Goal: Check status: Check status

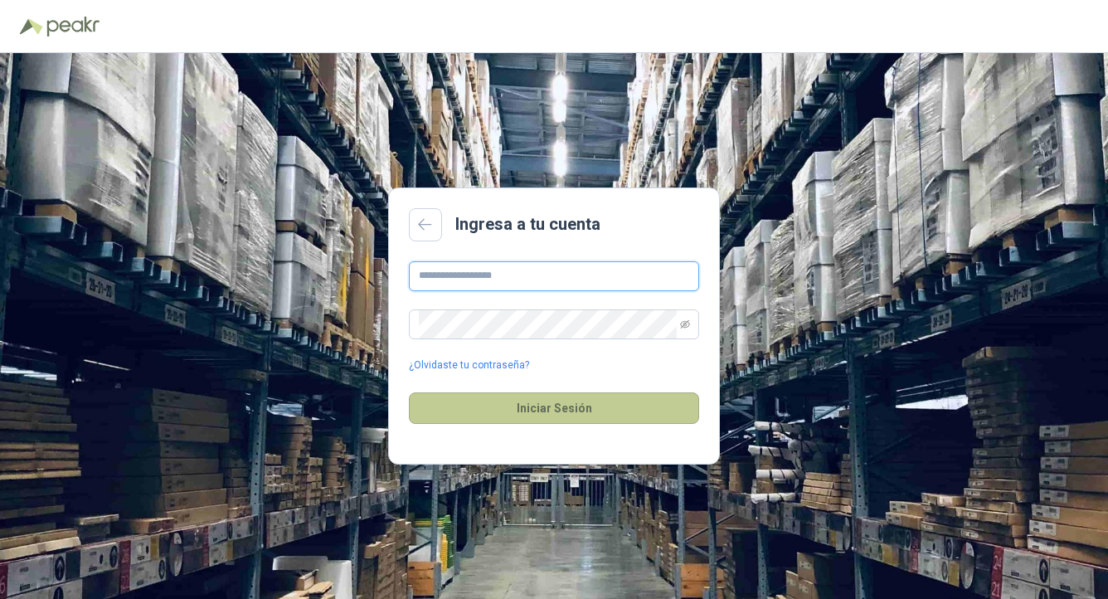
type input "**********"
click at [505, 413] on button "Iniciar Sesión" at bounding box center [554, 408] width 290 height 32
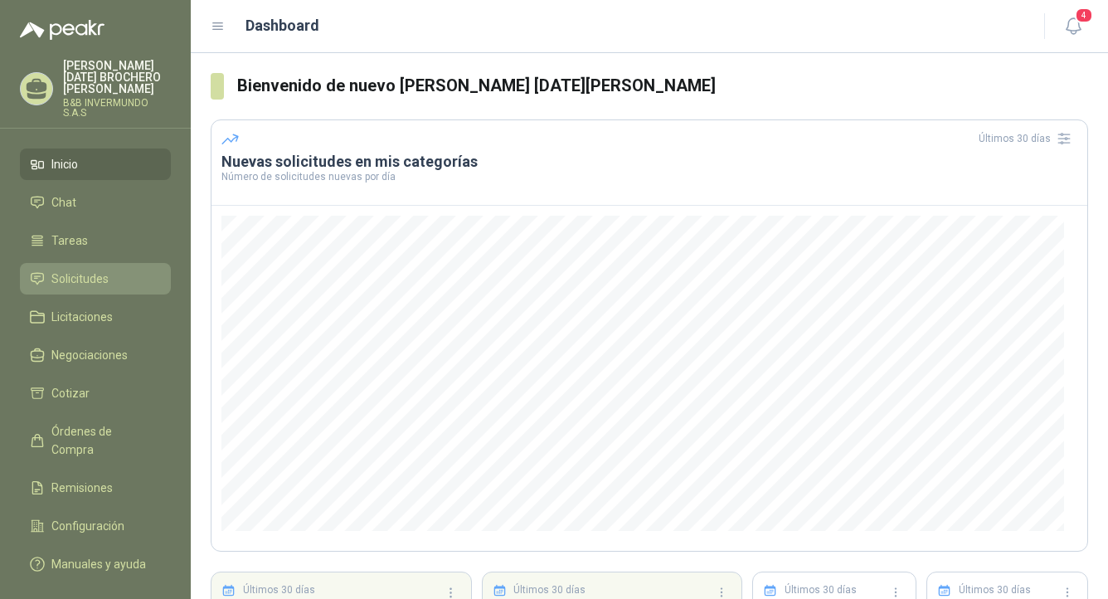
click at [90, 272] on span "Solicitudes" at bounding box center [79, 279] width 57 height 18
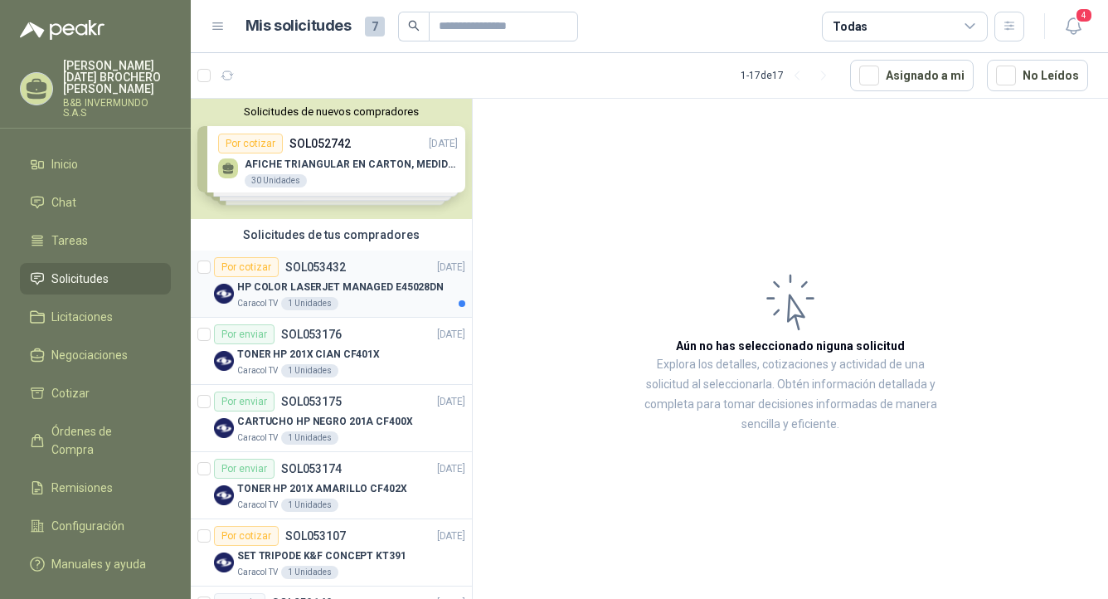
click at [380, 284] on p "HP COLOR LASERJET MANAGED E45028DN" at bounding box center [340, 287] width 206 height 16
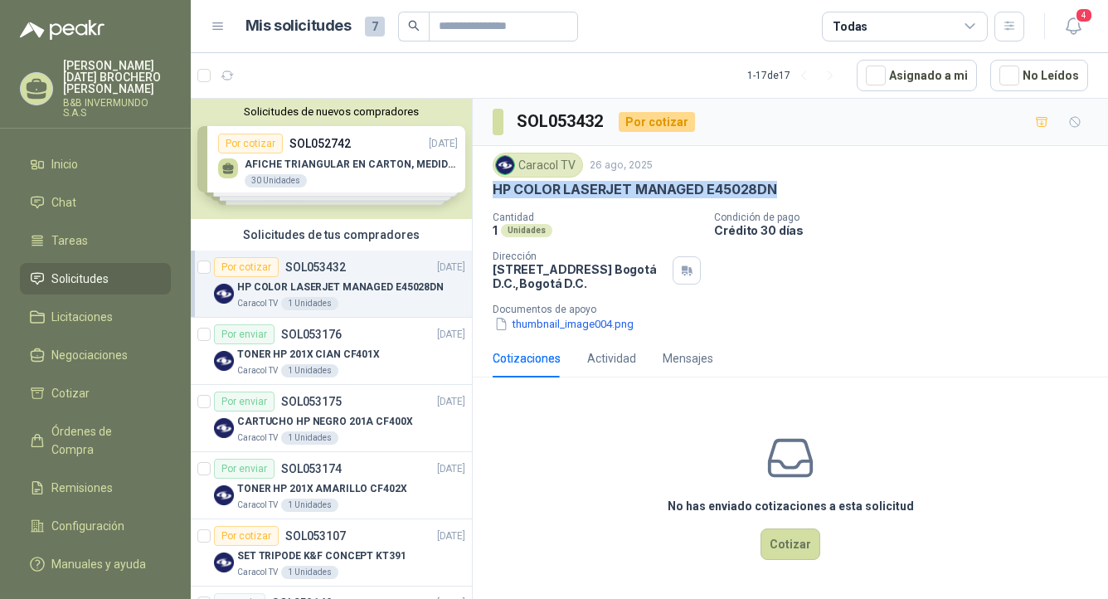
drag, startPoint x: 798, startPoint y: 180, endPoint x: 493, endPoint y: 191, distance: 305.4
click at [493, 191] on div "HP COLOR LASERJET MANAGED E45028DN" at bounding box center [790, 189] width 595 height 17
copy p "HP COLOR LASERJET MANAGED E45028DN"
